Goal: Task Accomplishment & Management: Complete application form

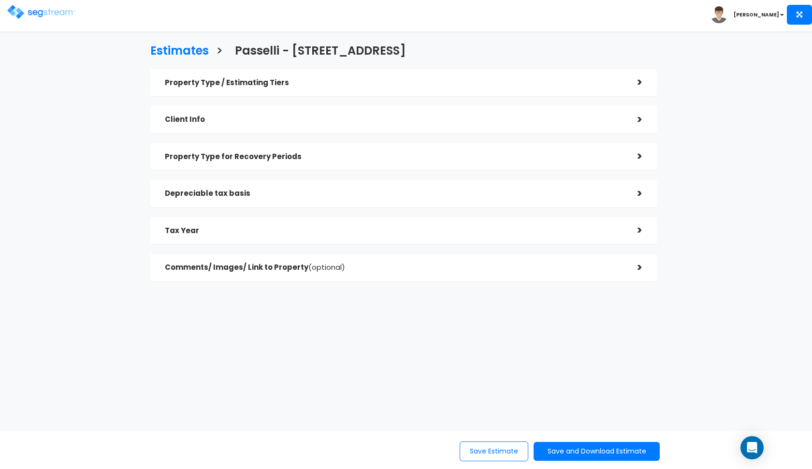
click at [63, 10] on img at bounding box center [41, 12] width 68 height 14
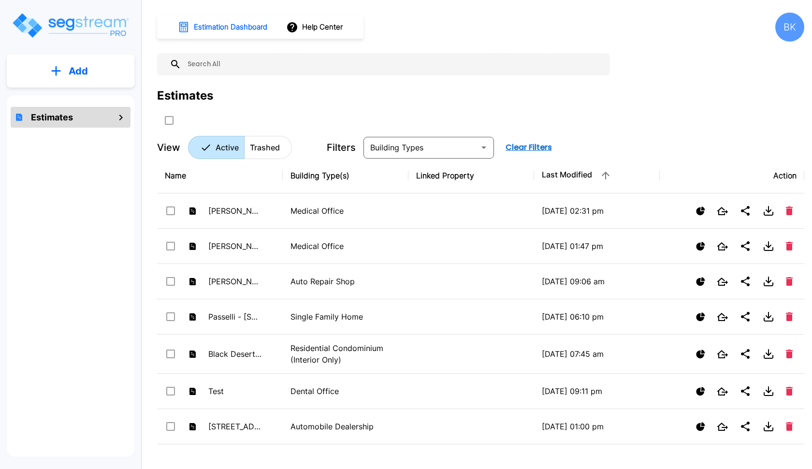
drag, startPoint x: 0, startPoint y: 0, endPoint x: 98, endPoint y: 67, distance: 118.6
click at [98, 67] on button "Add" at bounding box center [71, 71] width 128 height 28
click at [73, 99] on p "Add Estimate" at bounding box center [76, 98] width 49 height 12
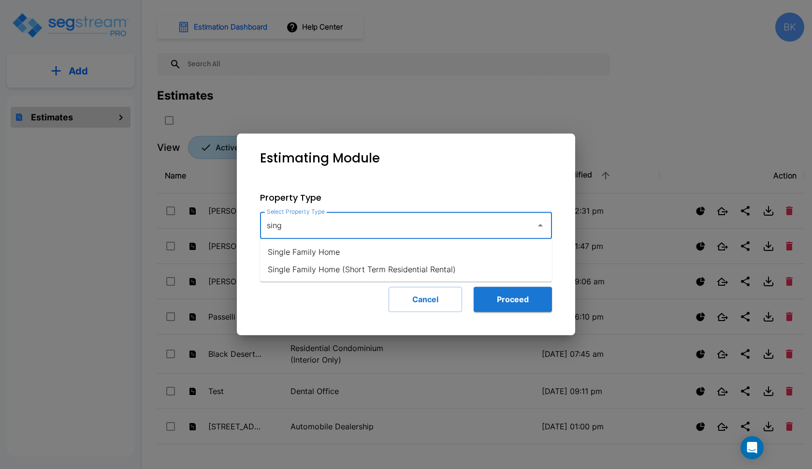
click at [323, 249] on li "Single Family Home" at bounding box center [406, 251] width 292 height 17
type input "Single Family Home"
click at [510, 294] on button "Proceed" at bounding box center [513, 299] width 78 height 25
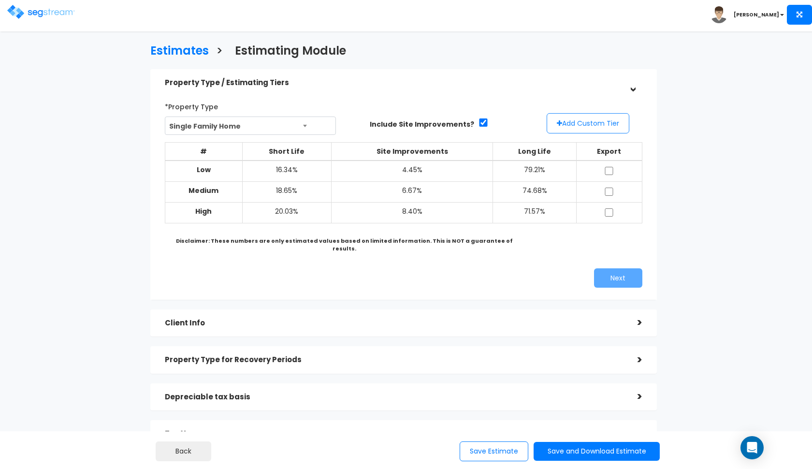
click at [583, 121] on button "Add Custom Tier" at bounding box center [588, 123] width 83 height 20
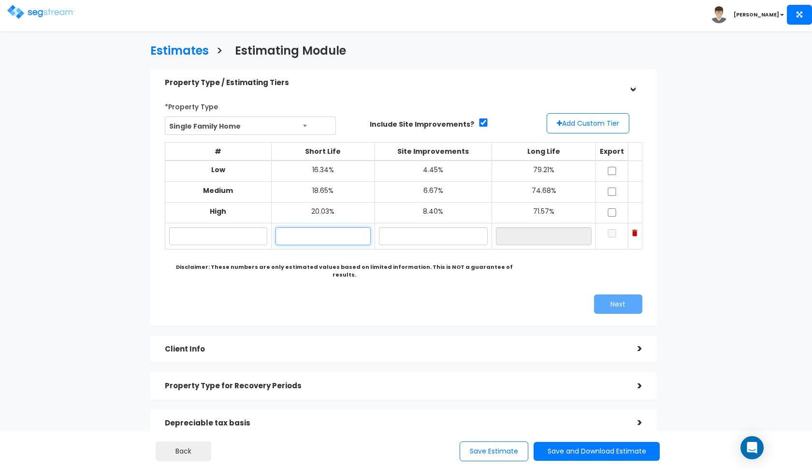
click at [302, 231] on input "text" at bounding box center [322, 236] width 95 height 18
type input "15.00%"
click at [217, 237] on input "text" at bounding box center [218, 236] width 98 height 18
type input "test Taujhae"
drag, startPoint x: 217, startPoint y: 237, endPoint x: 338, endPoint y: 228, distance: 121.2
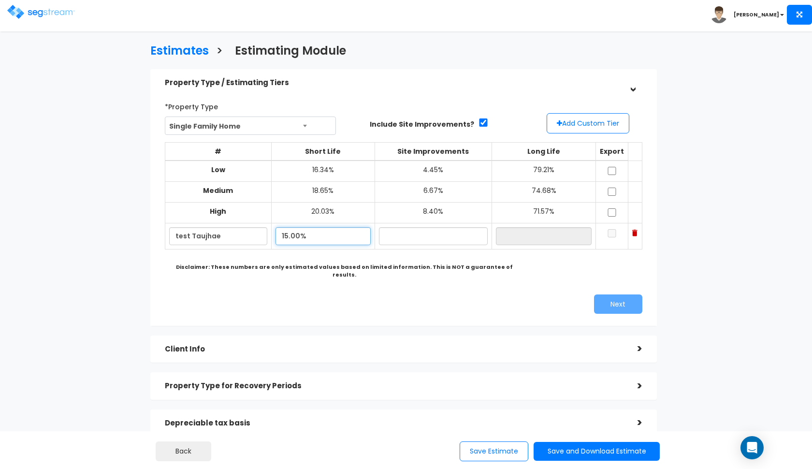
click at [338, 228] on input "15.00%" at bounding box center [322, 236] width 95 height 18
click at [412, 231] on input "text" at bounding box center [433, 236] width 109 height 18
type input "6.90%"
type input "78.10%"
click at [388, 294] on div "Next" at bounding box center [404, 303] width 492 height 19
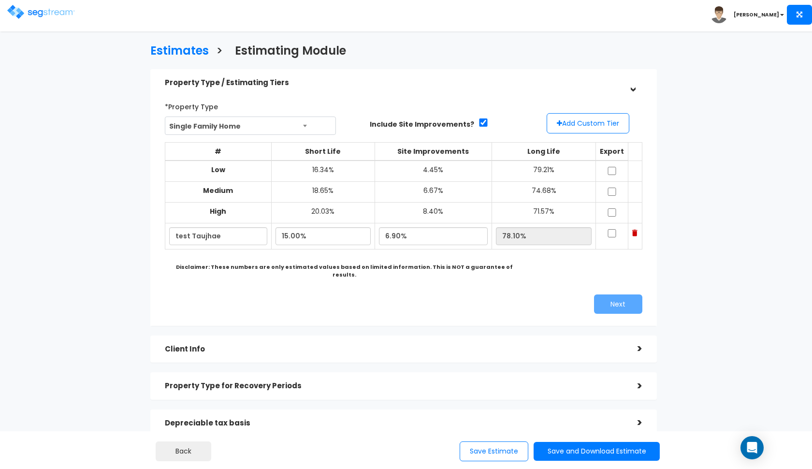
click at [611, 168] on input "checkbox" at bounding box center [612, 171] width 10 height 8
checkbox input "true"
click at [611, 190] on input "checkbox" at bounding box center [612, 191] width 10 height 8
checkbox input "true"
click at [613, 211] on input "checkbox" at bounding box center [612, 212] width 10 height 8
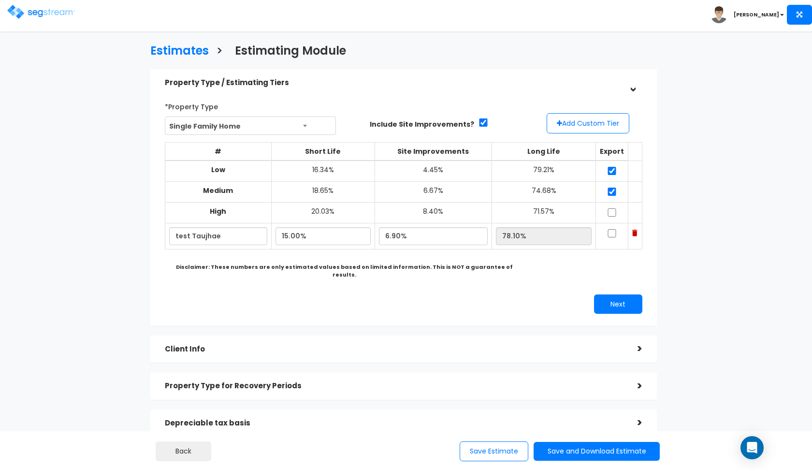
checkbox input "true"
click at [613, 231] on input "checkbox" at bounding box center [612, 233] width 10 height 8
checkbox input "true"
click at [604, 294] on button "Next" at bounding box center [618, 303] width 48 height 19
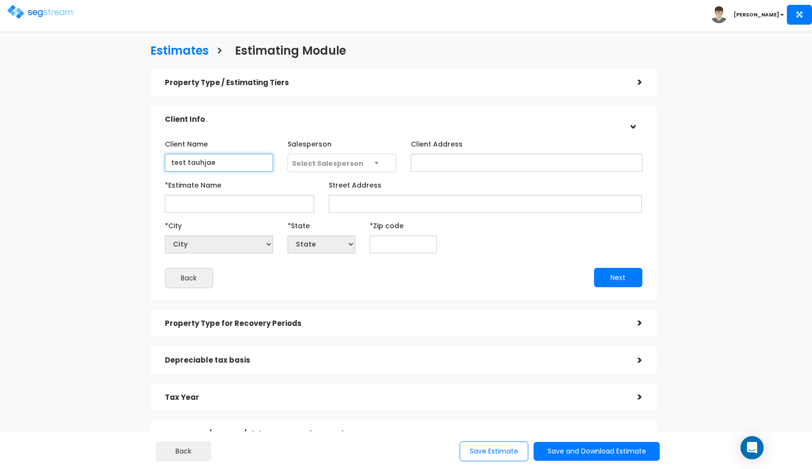
type input "test tauhjae"
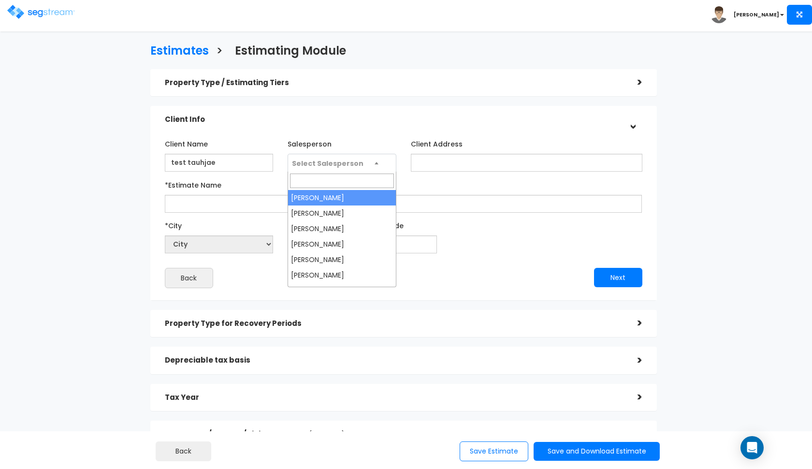
click at [332, 160] on span "Select Salesperson" at bounding box center [328, 163] width 72 height 10
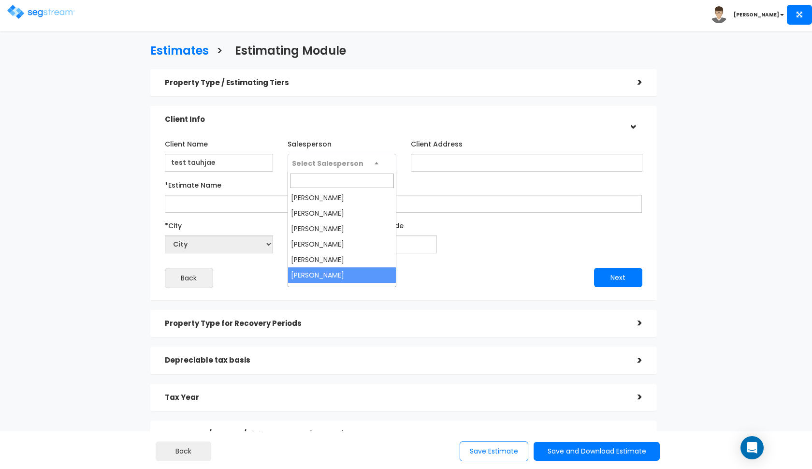
select select "190"
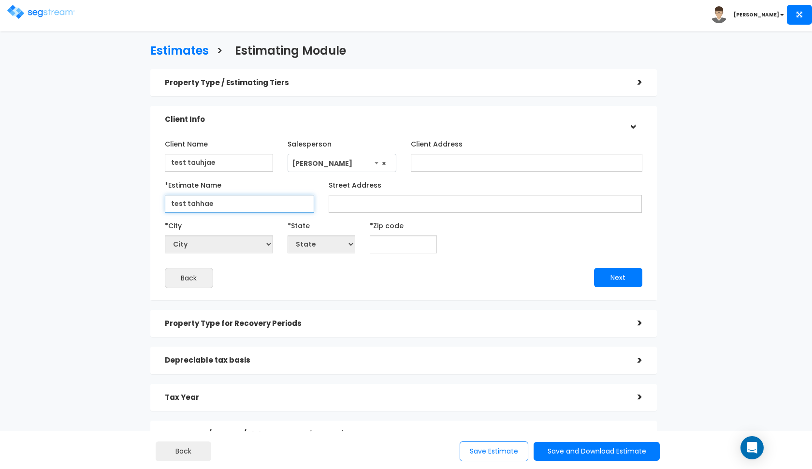
type input "test tahhae"
type input "123"
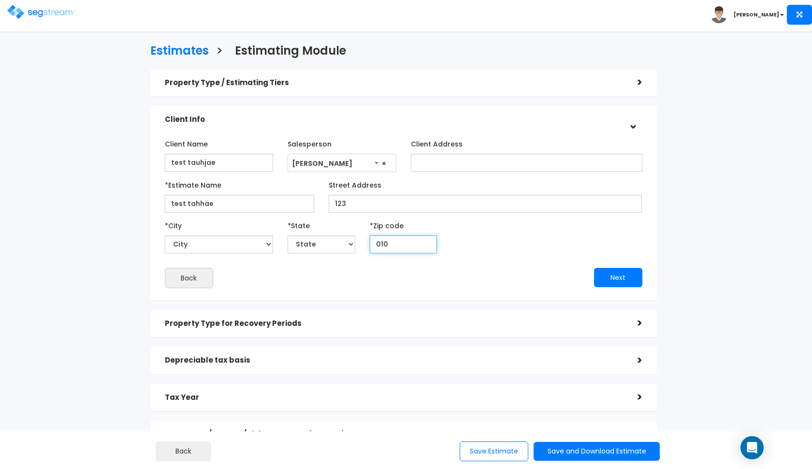
type input "0101"
select select "MA"
type input "010101"
select select
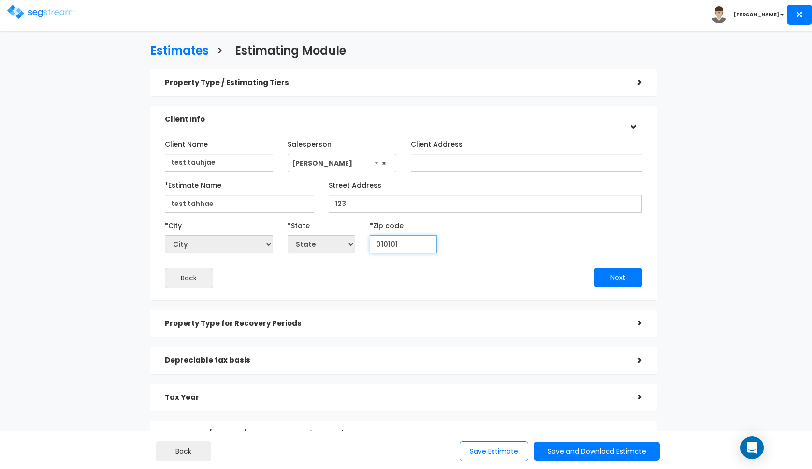
type input "01010"
select select "MA"
type input "01010"
click at [623, 281] on button "Next" at bounding box center [618, 277] width 48 height 19
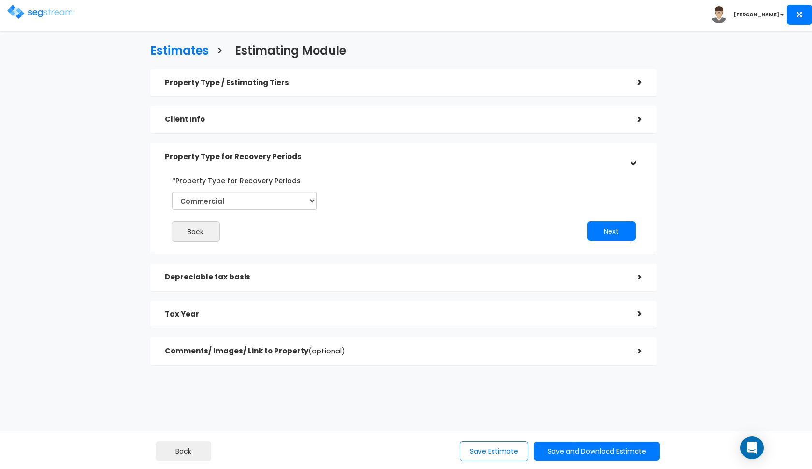
click at [426, 126] on div "Client Info" at bounding box center [394, 120] width 458 height 18
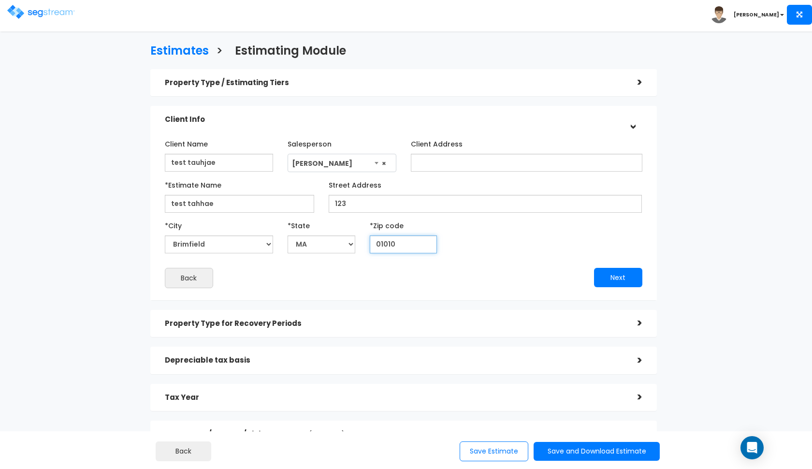
click at [391, 246] on input "01010" at bounding box center [404, 244] width 68 height 18
select select "National Average"
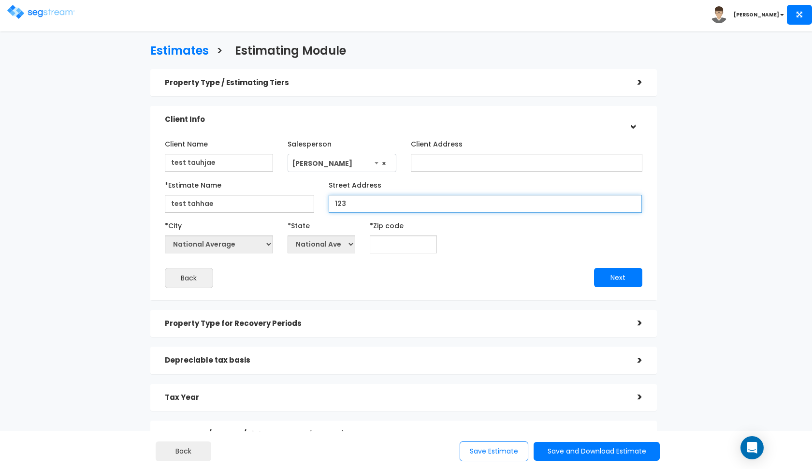
click at [349, 199] on input "123" at bounding box center [486, 204] width 314 height 18
paste input "637 40th St West Palm Beach, FL 33407, Palm Beach County"
drag, startPoint x: 470, startPoint y: 201, endPoint x: 450, endPoint y: 201, distance: 19.8
click at [450, 201] on input "1637 40th St West Palm Beach, FL 33407, Palm Beach County" at bounding box center [486, 204] width 314 height 18
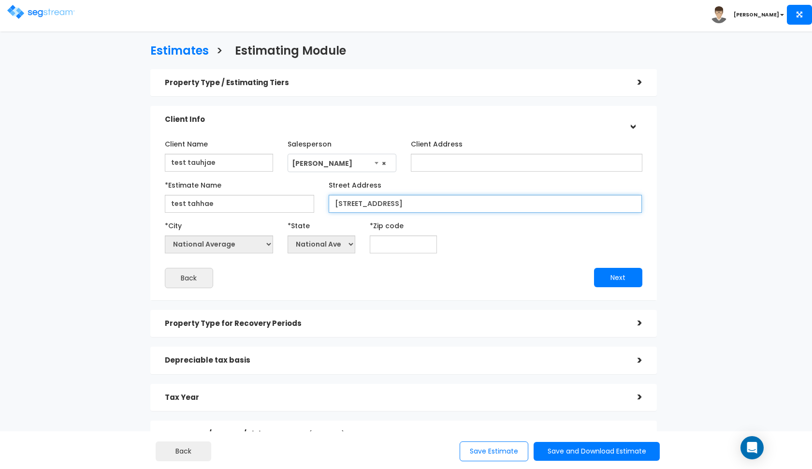
type input "1637 40th St West Palm Beach, FL 33407, Palm Beach County"
click at [417, 246] on input "text" at bounding box center [404, 244] width 68 height 18
paste input "33407"
type input "33407"
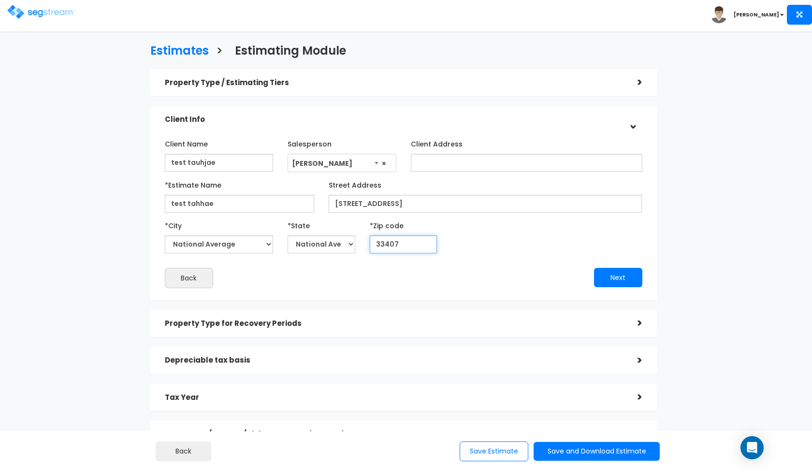
select select "FL"
type input "33407"
drag, startPoint x: 568, startPoint y: 201, endPoint x: 380, endPoint y: 201, distance: 187.5
click at [380, 201] on input "1637 40th St West Palm Beach, FL 33407, Palm Beach County" at bounding box center [486, 204] width 314 height 18
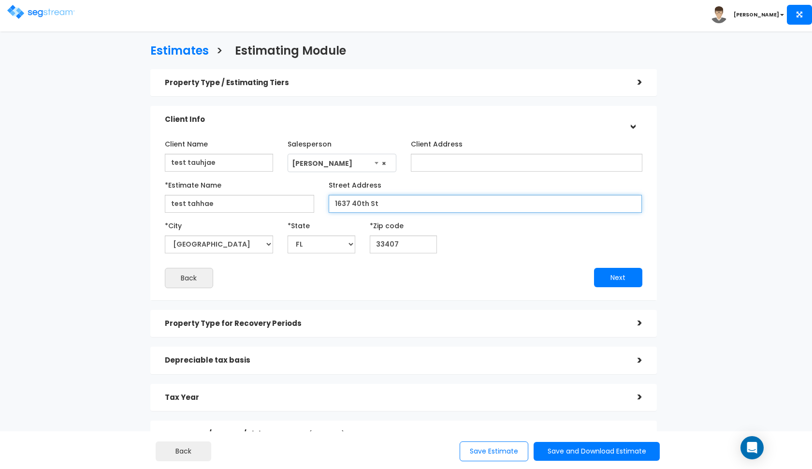
drag, startPoint x: 380, startPoint y: 201, endPoint x: 295, endPoint y: 201, distance: 85.0
click at [295, 201] on div "*Estimate Name test tahhae Street Address" at bounding box center [404, 195] width 492 height 36
type input "1637 40th St"
click at [245, 203] on input "test tahhae" at bounding box center [239, 204] width 149 height 18
paste input "1637 40th St"
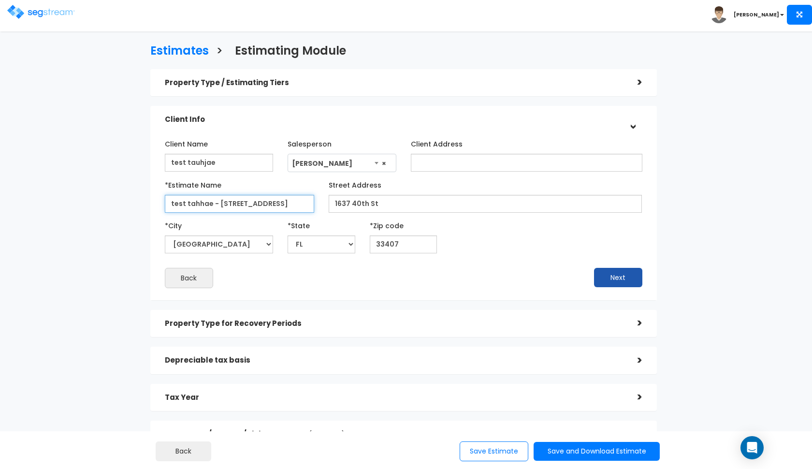
type input "test tahhae - [STREET_ADDRESS]"
click at [607, 276] on button "Next" at bounding box center [618, 277] width 48 height 19
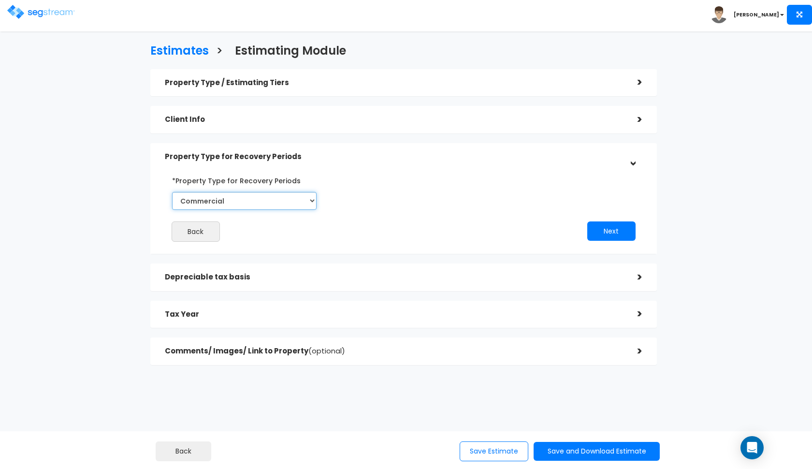
select select "Residential"
click at [608, 225] on button "Next" at bounding box center [611, 230] width 48 height 19
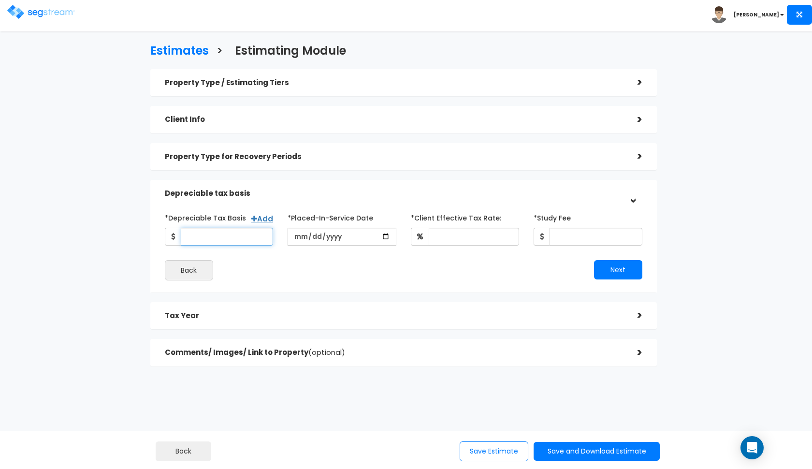
click at [221, 240] on input "*Depreciable Tax Basis" at bounding box center [227, 237] width 93 height 18
type input "405,000"
click at [298, 235] on input "date" at bounding box center [342, 237] width 109 height 18
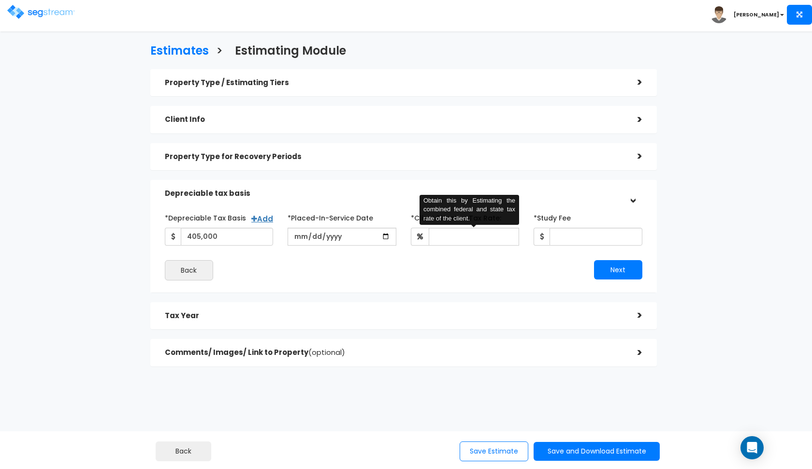
type input "[DATE]"
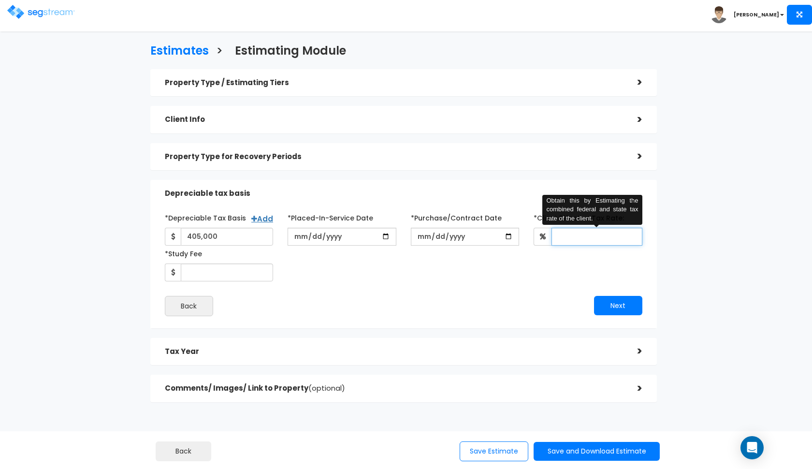
click at [459, 235] on div "*Depreciable Tax Basis Add 405,000 *Placed-In-Service Date" at bounding box center [404, 246] width 492 height 72
click at [419, 238] on input "*Purchase/Contract Date" at bounding box center [465, 237] width 109 height 18
type input "[DATE]"
click at [585, 234] on input "*Client Effective Tax Rate:" at bounding box center [596, 237] width 91 height 18
type input "8"
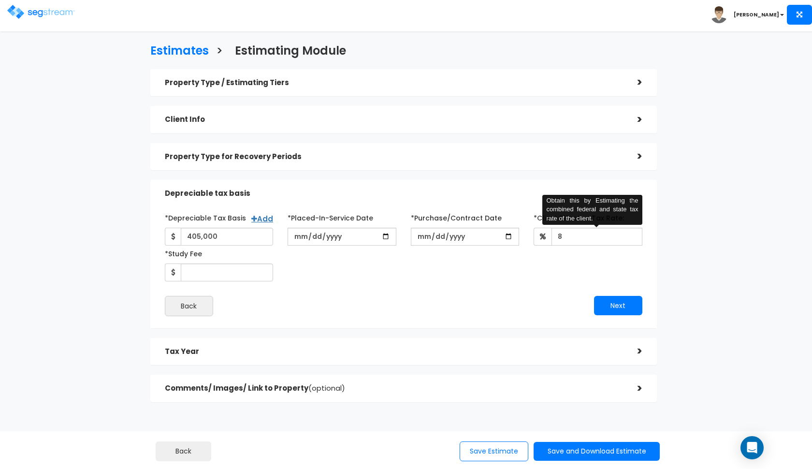
click at [513, 270] on div "*Depreciable Tax Basis Add 405,000 *Placed-In-Service Date" at bounding box center [404, 246] width 492 height 72
click at [578, 235] on input "8" at bounding box center [596, 237] width 91 height 18
click at [547, 262] on div "*Depreciable Tax Basis Add 405,000 *Placed-In-Service Date" at bounding box center [404, 246] width 492 height 72
click at [568, 232] on input "37" at bounding box center [596, 237] width 91 height 18
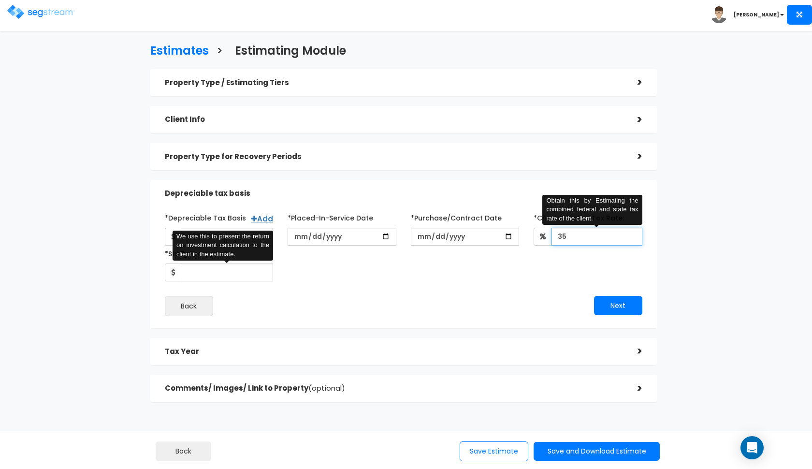
type input "35"
click at [213, 270] on input "*Study Fee" at bounding box center [227, 272] width 93 height 18
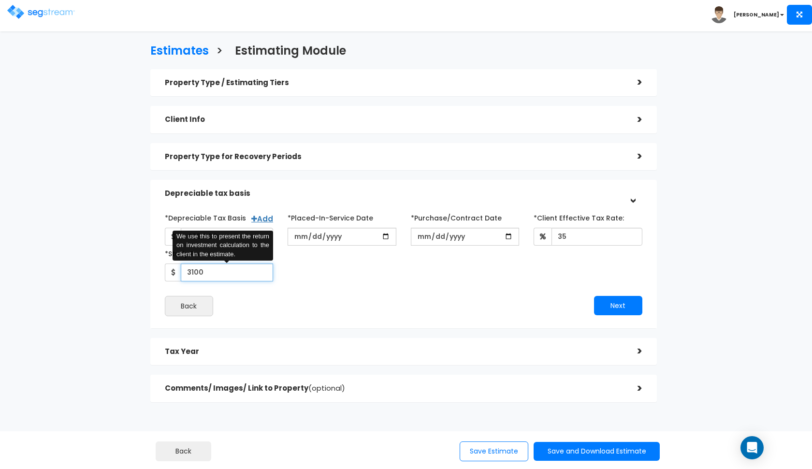
type input "3,100"
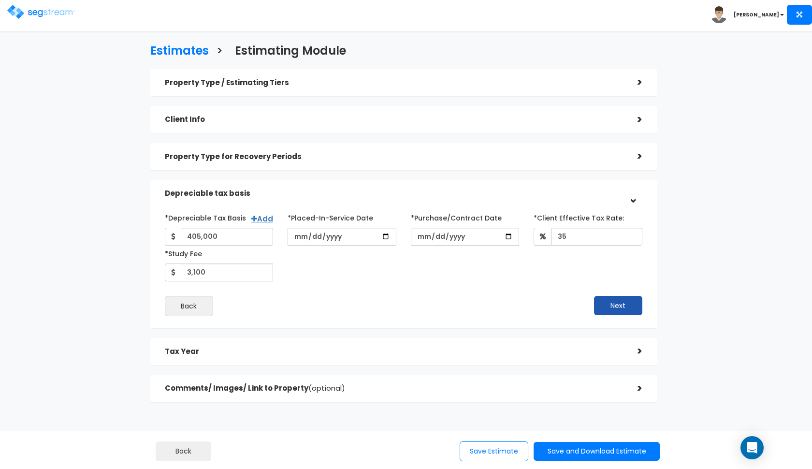
click at [606, 307] on button "Next" at bounding box center [618, 305] width 48 height 19
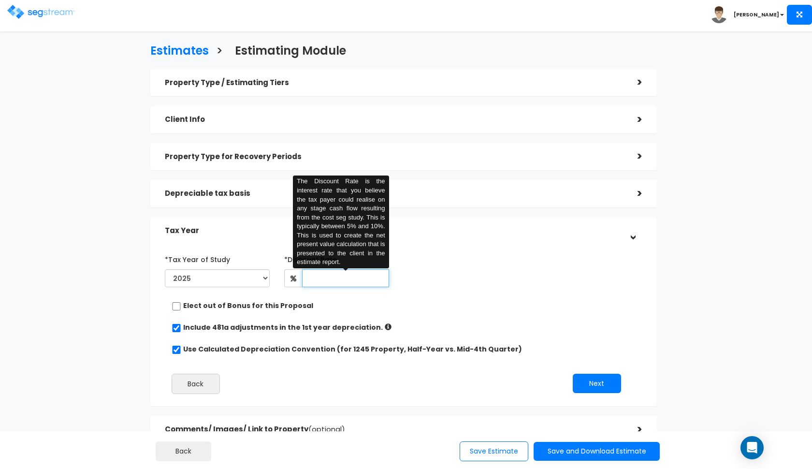
click at [303, 278] on input "text" at bounding box center [345, 278] width 87 height 18
type input "7"
type input "8"
click at [580, 375] on button "Next" at bounding box center [597, 383] width 48 height 19
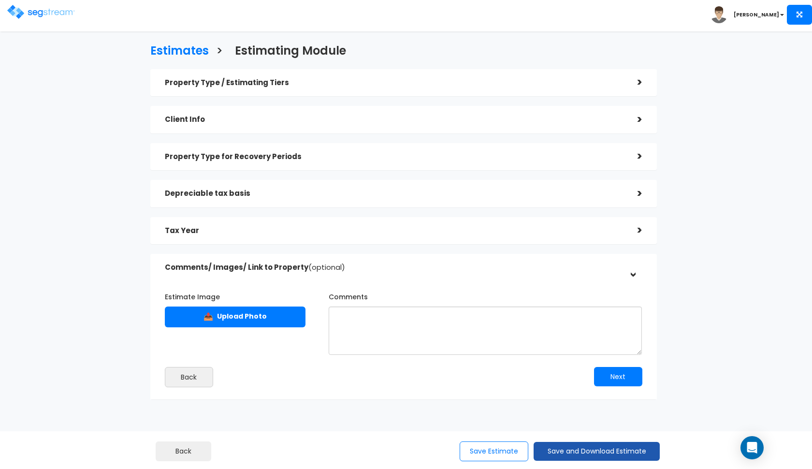
click at [573, 455] on button "Save and Download Estimate" at bounding box center [596, 451] width 126 height 19
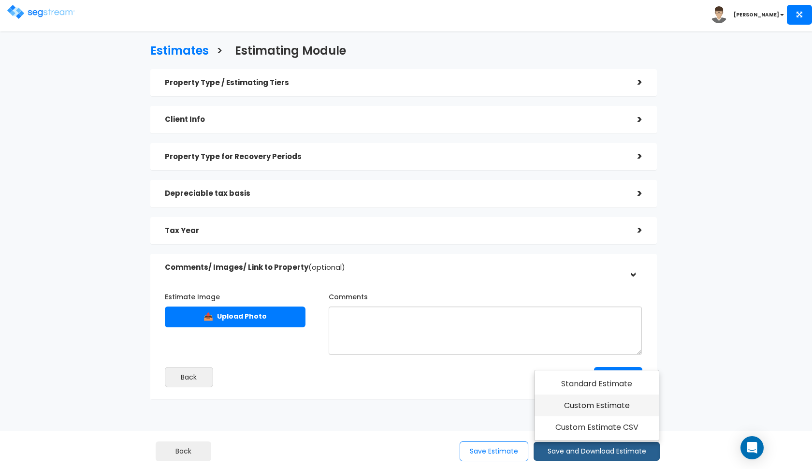
click at [594, 411] on link "Custom Estimate" at bounding box center [596, 405] width 124 height 22
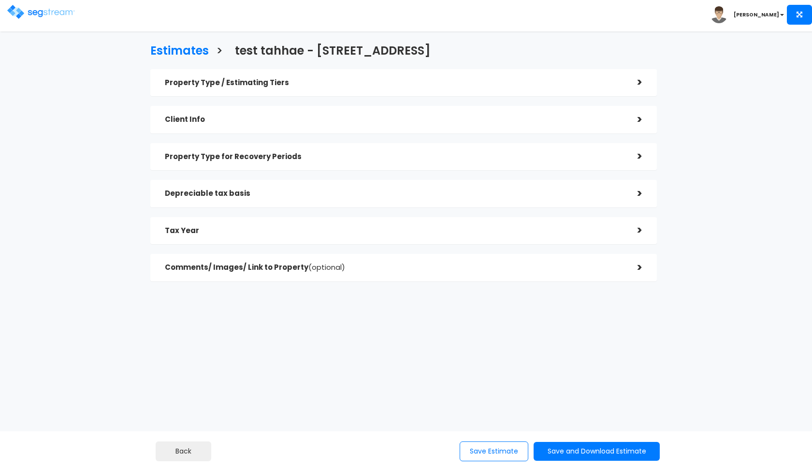
checkbox input "true"
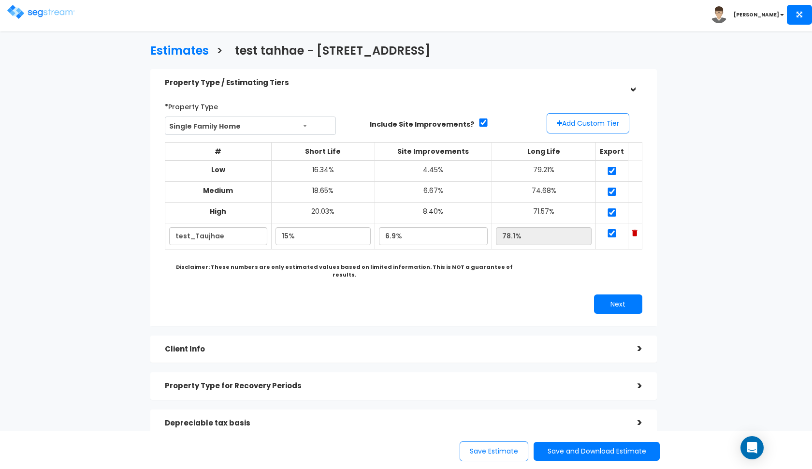
click at [424, 382] on h5 "Property Type for Recovery Periods" at bounding box center [394, 386] width 458 height 8
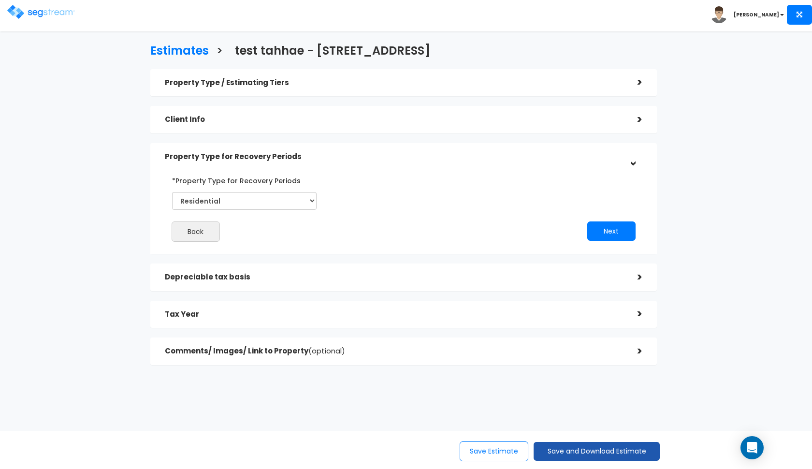
click at [608, 454] on button "Save and Download Estimate" at bounding box center [596, 451] width 126 height 19
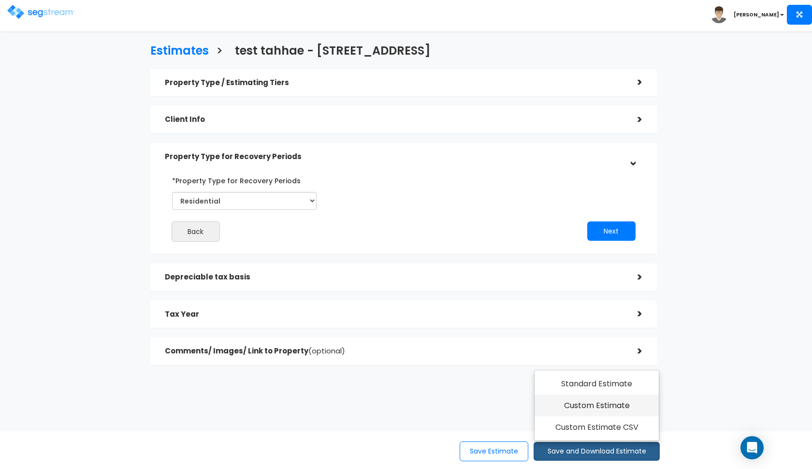
click at [618, 407] on link "Custom Estimate" at bounding box center [596, 405] width 124 height 22
